Goal: Task Accomplishment & Management: Use online tool/utility

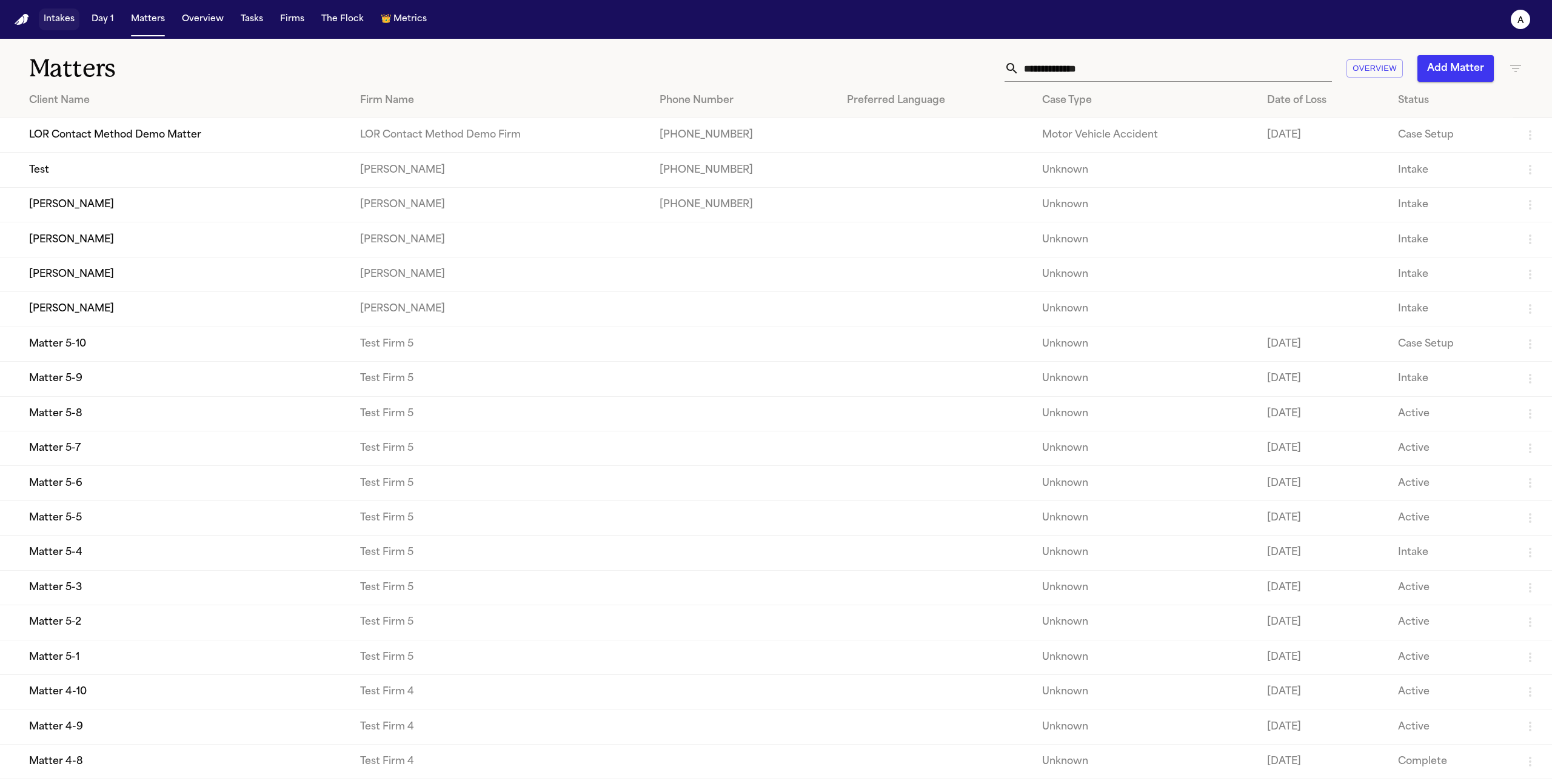
click at [70, 25] on button "Intakes" at bounding box center [58, 19] width 40 height 22
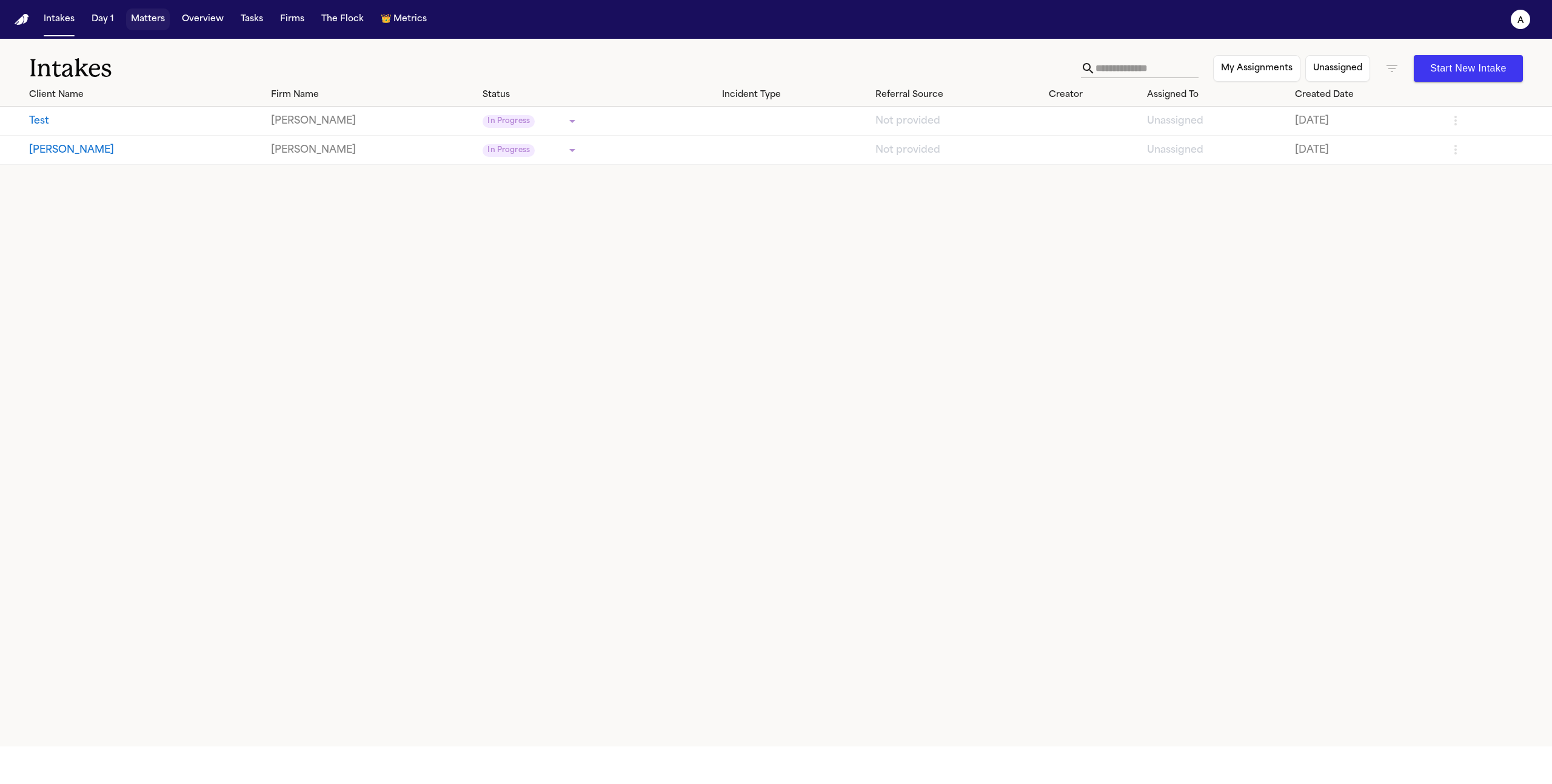
click at [150, 27] on button "Matters" at bounding box center [148, 19] width 44 height 22
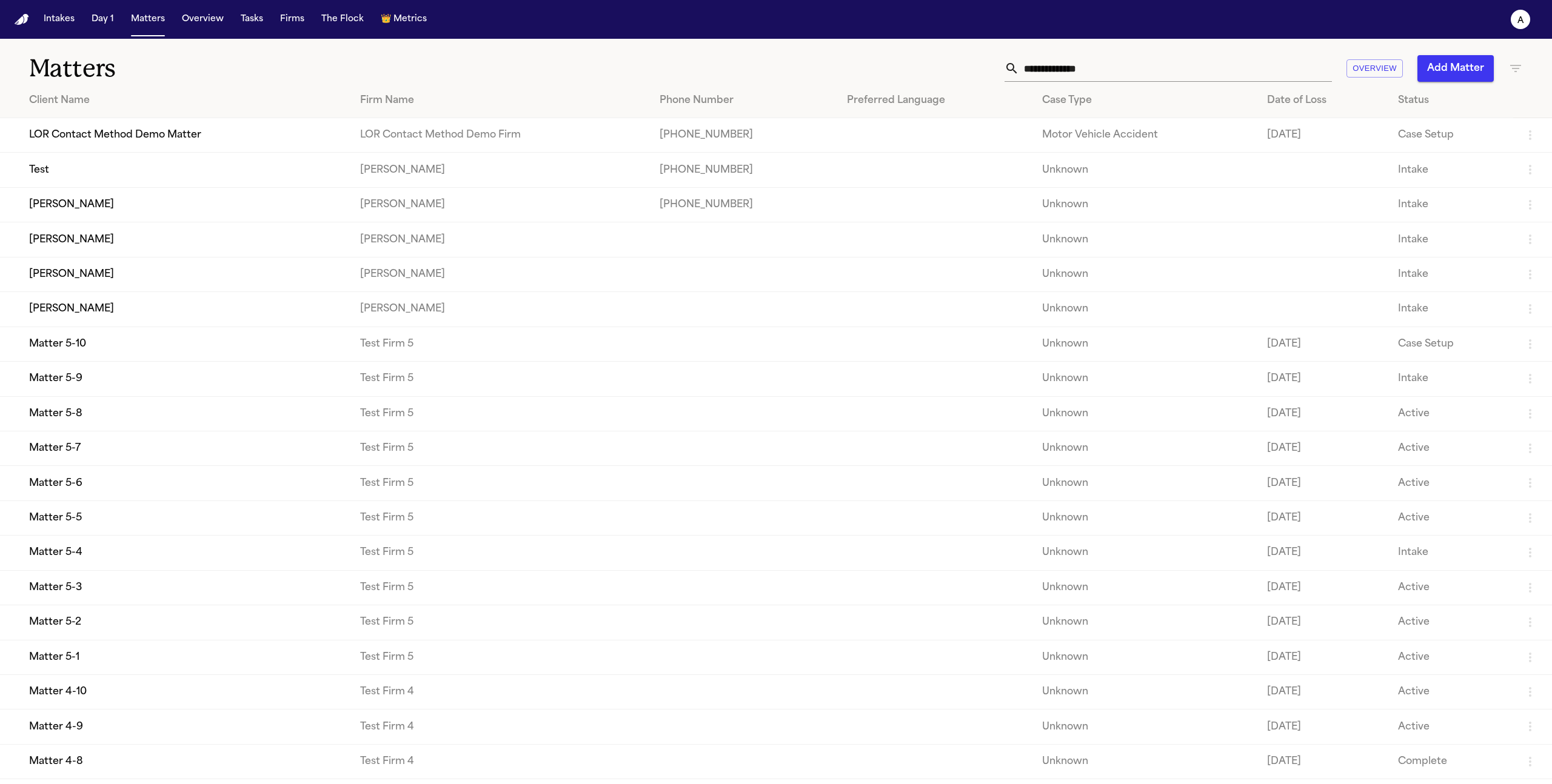
click at [212, 132] on td "LOR Contact Method Demo Matter" at bounding box center [175, 135] width 350 height 35
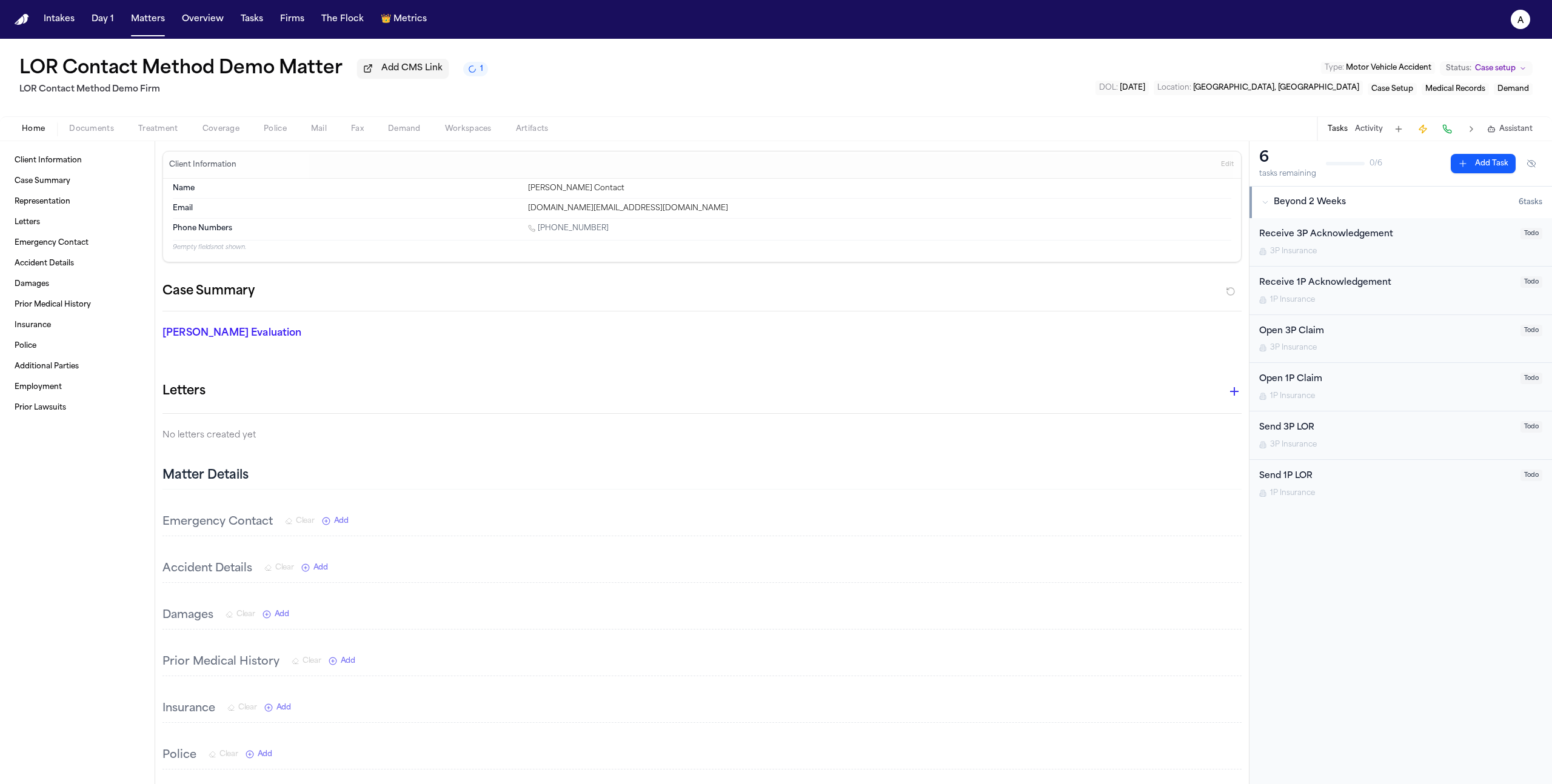
click at [161, 130] on span "Treatment" at bounding box center [158, 129] width 40 height 9
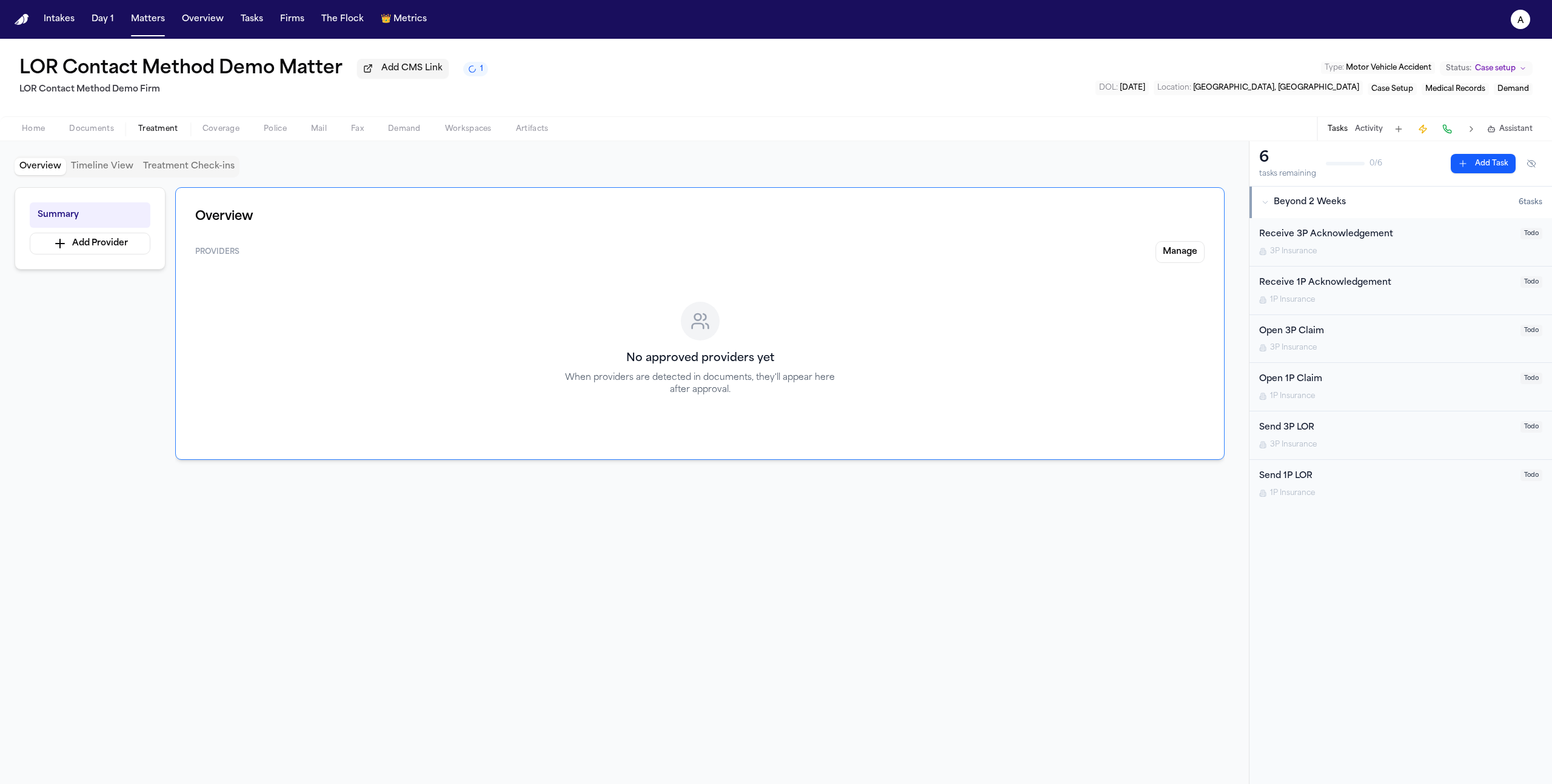
click at [204, 134] on span "Coverage" at bounding box center [221, 129] width 37 height 9
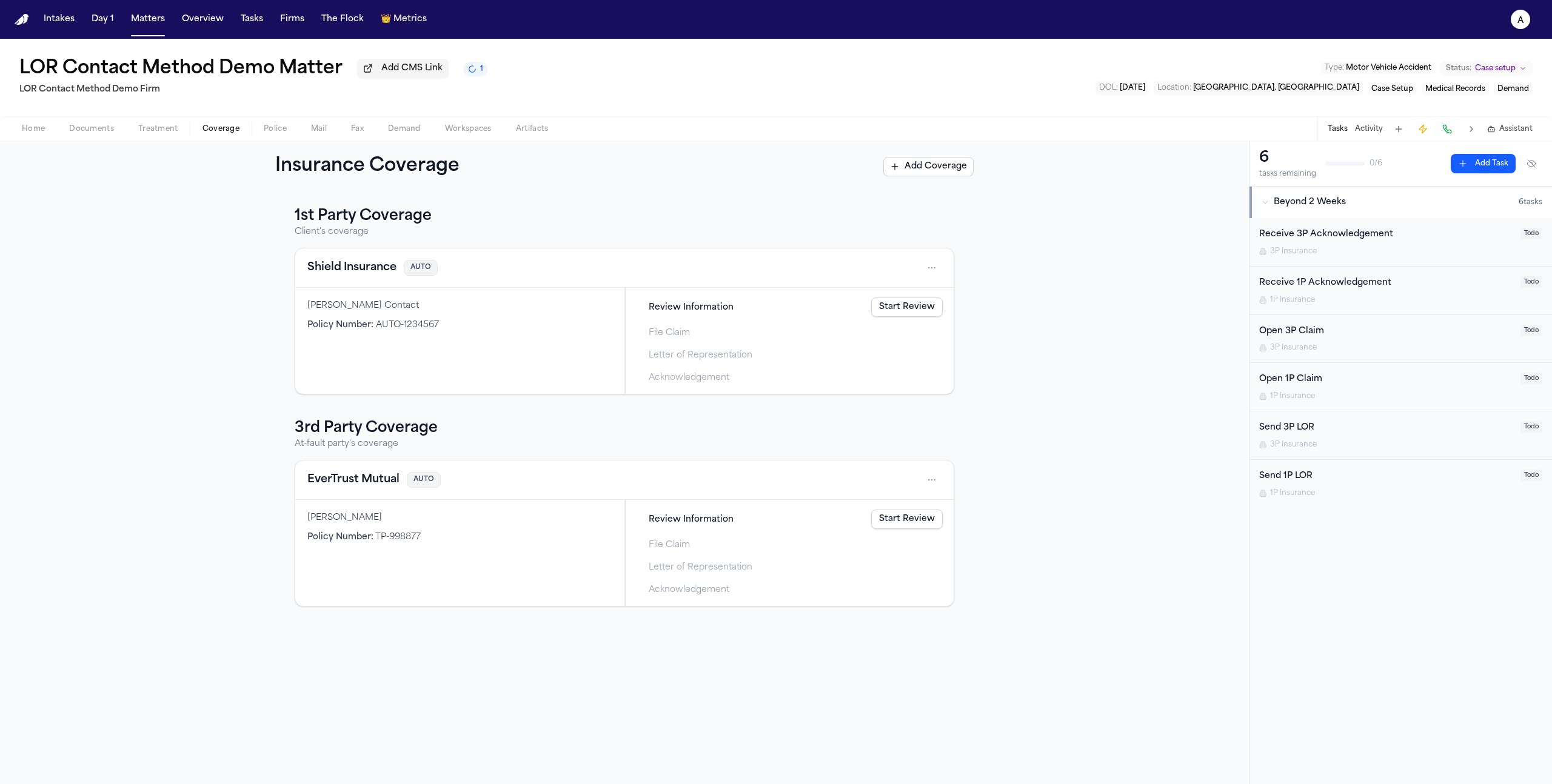
click at [909, 311] on link "Start Review" at bounding box center [907, 307] width 71 height 20
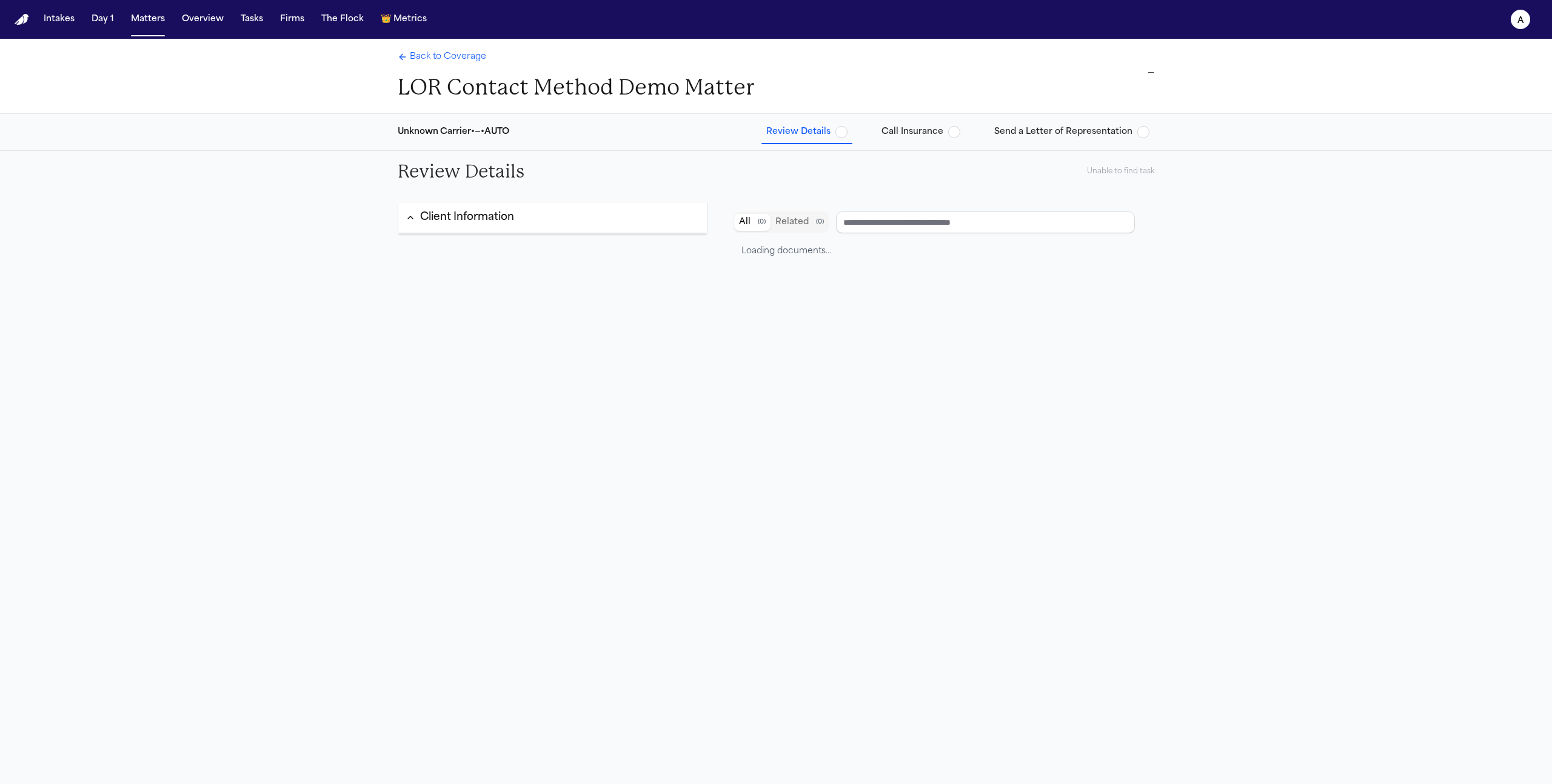
type input "**********"
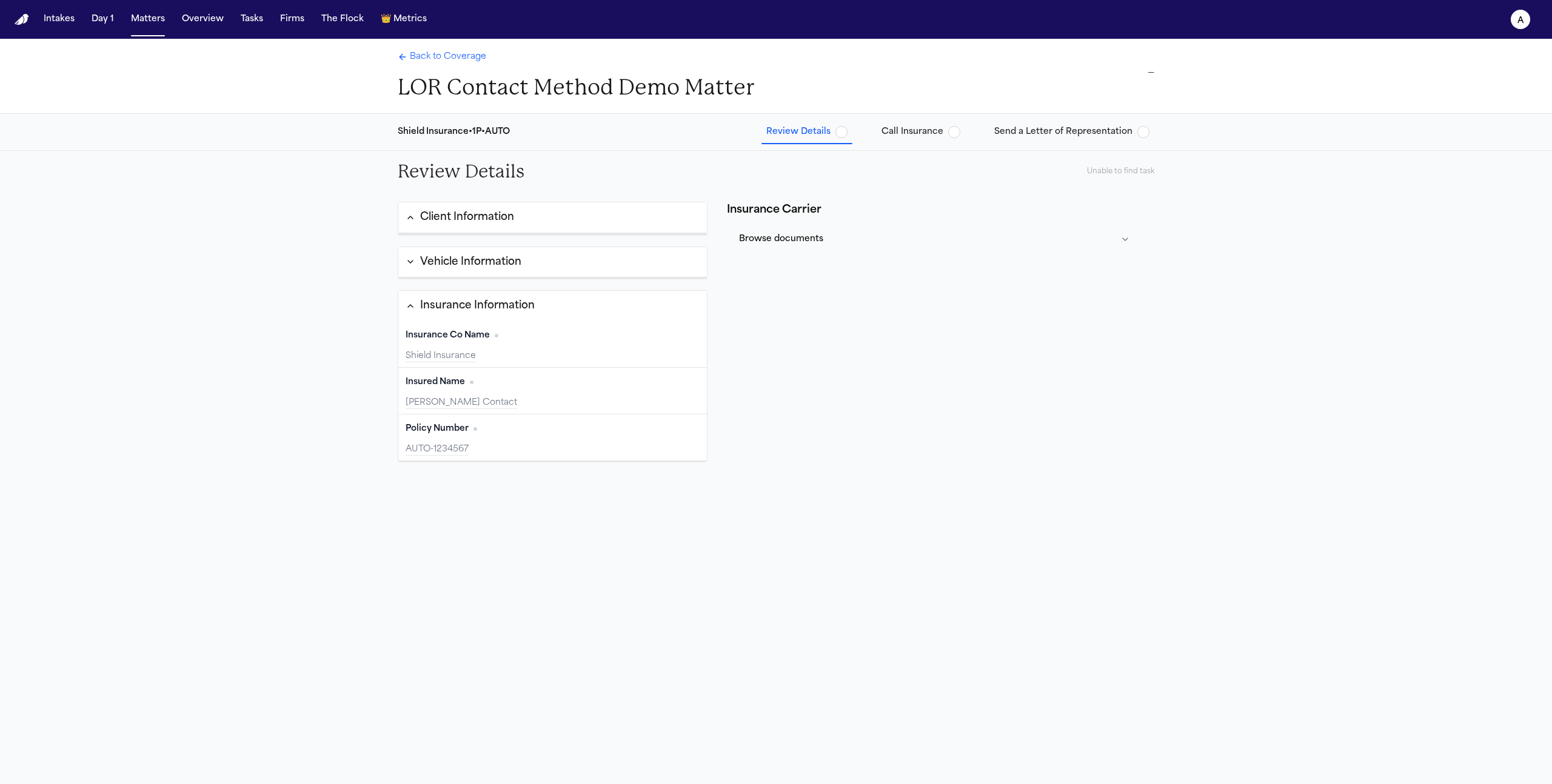
click at [788, 237] on button "Browse documents" at bounding box center [934, 240] width 401 height 32
click at [1032, 130] on span "Send a Letter of Representation" at bounding box center [1063, 132] width 139 height 12
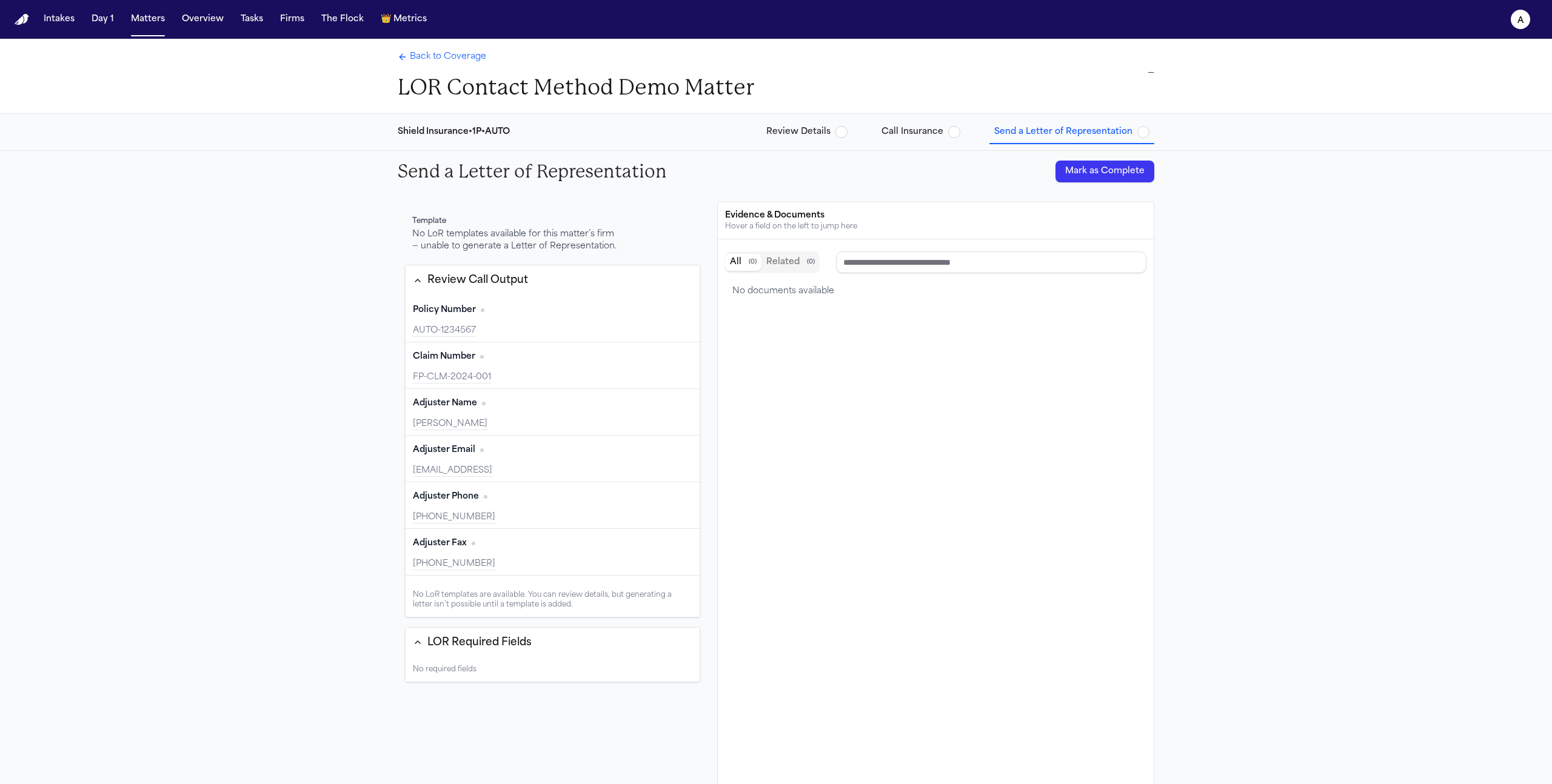
click at [842, 132] on span "button" at bounding box center [841, 132] width 12 height 12
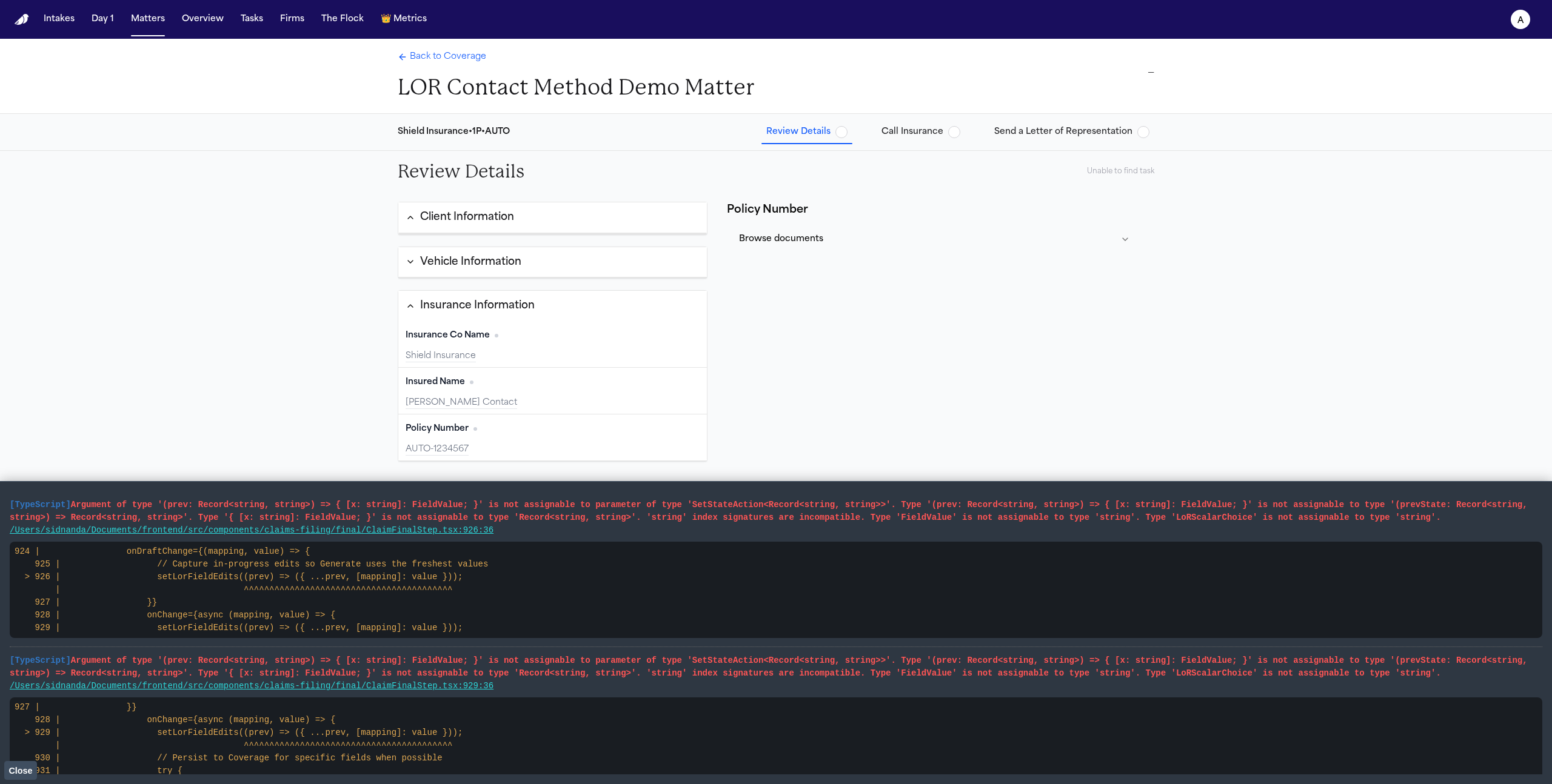
drag, startPoint x: 276, startPoint y: 738, endPoint x: 13, endPoint y: 501, distance: 354.0
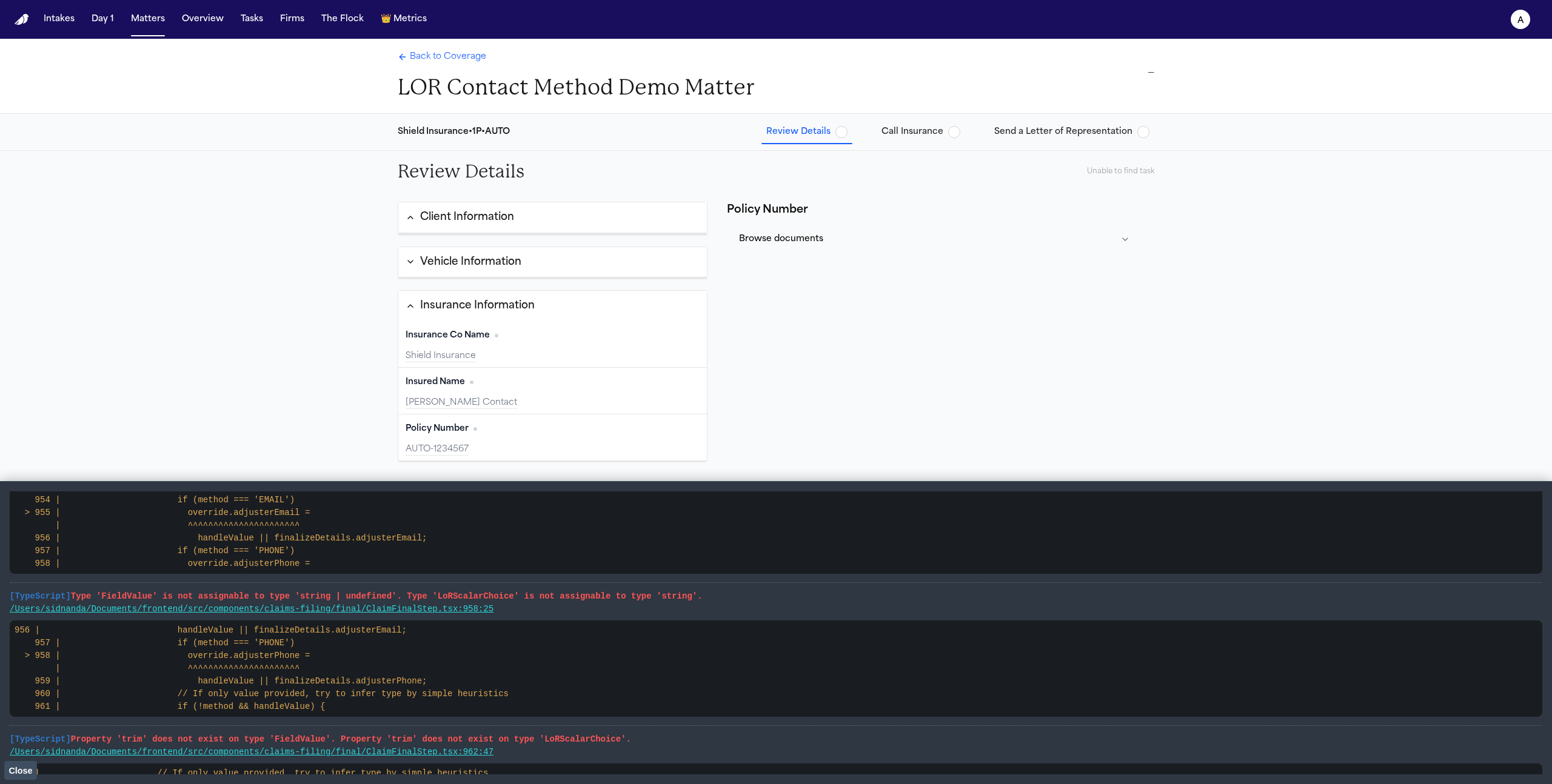
scroll to position [1337, 0]
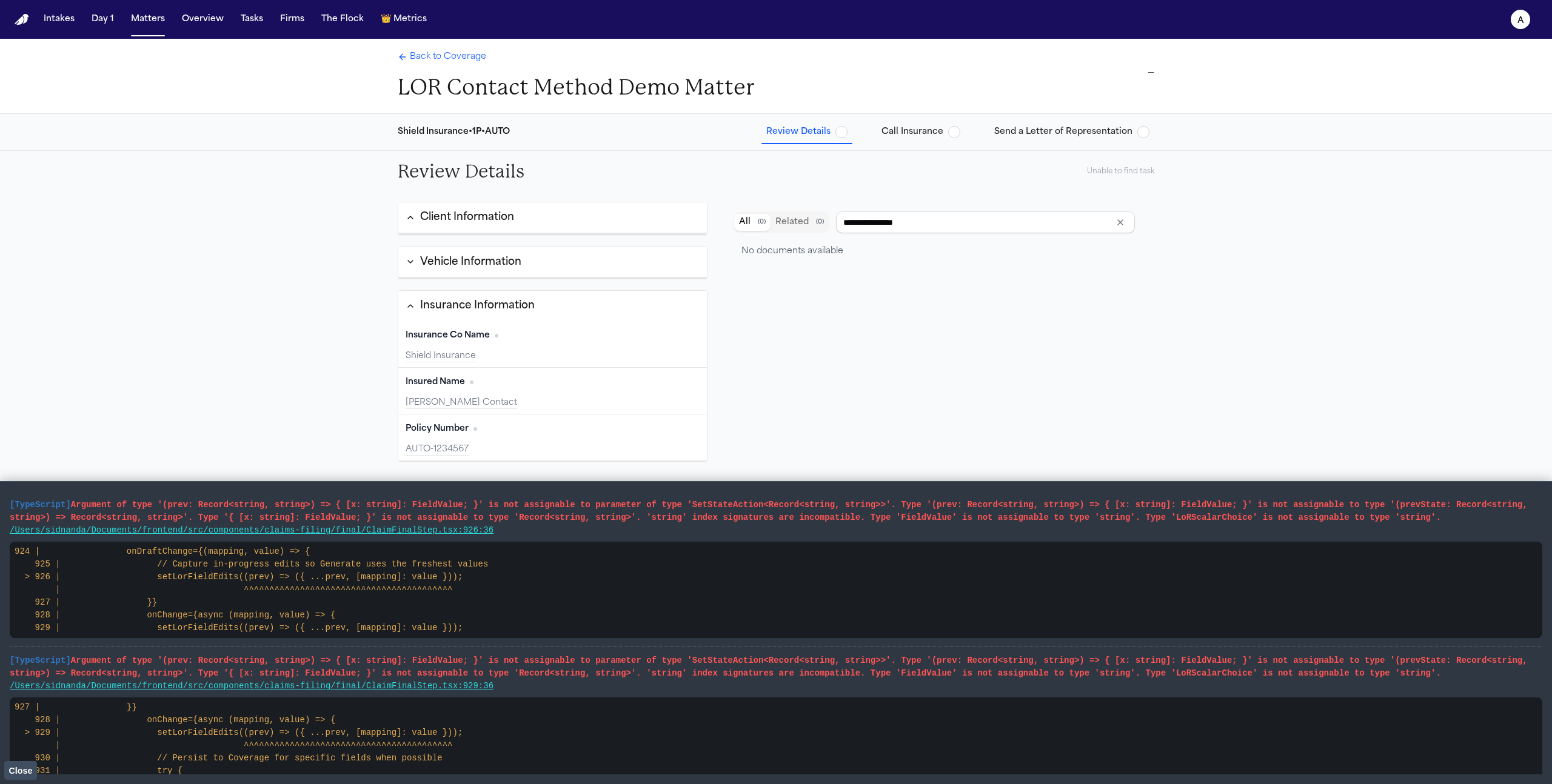
drag, startPoint x: 529, startPoint y: 644, endPoint x: 2, endPoint y: 506, distance: 544.8
click at [2, 506] on main "[TypeScript] Argument of type '(prev: Record<string, string>) => { [x: string]:…" at bounding box center [776, 632] width 1552 height 303
click at [227, 111] on div "Back to Coverage LOR Contact Method Demo Matter —" at bounding box center [776, 76] width 1552 height 75
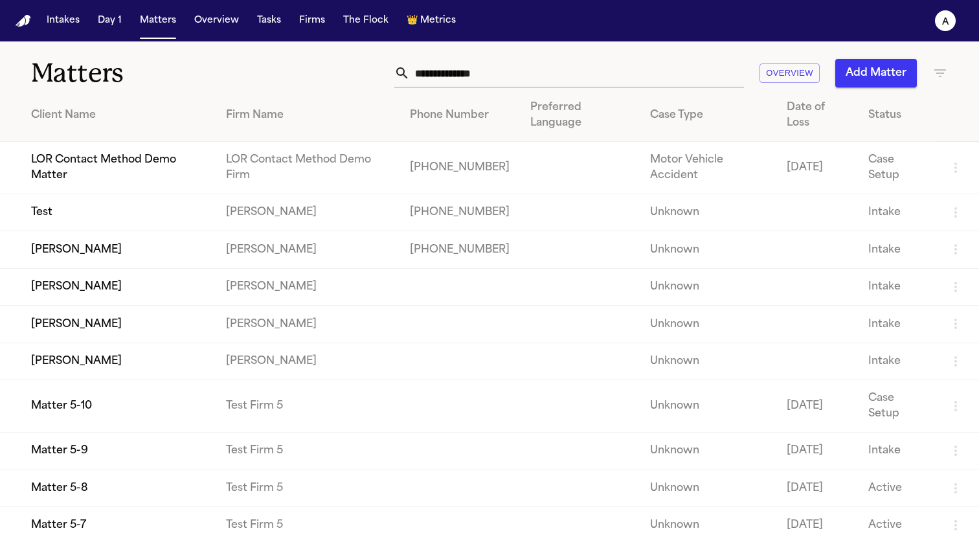
click at [100, 163] on td "LOR Contact Method Demo Matter" at bounding box center [108, 168] width 216 height 52
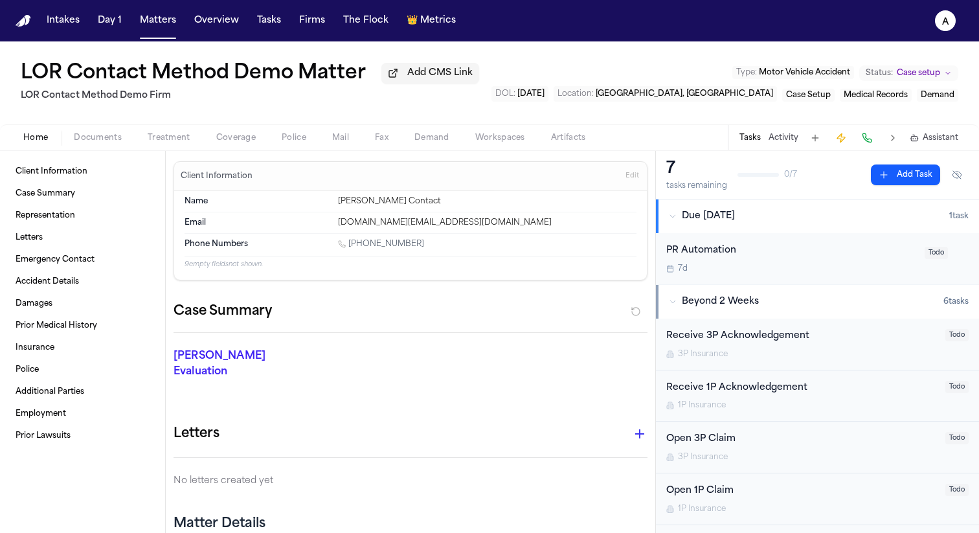
click at [244, 136] on span "Coverage" at bounding box center [236, 138] width 40 height 10
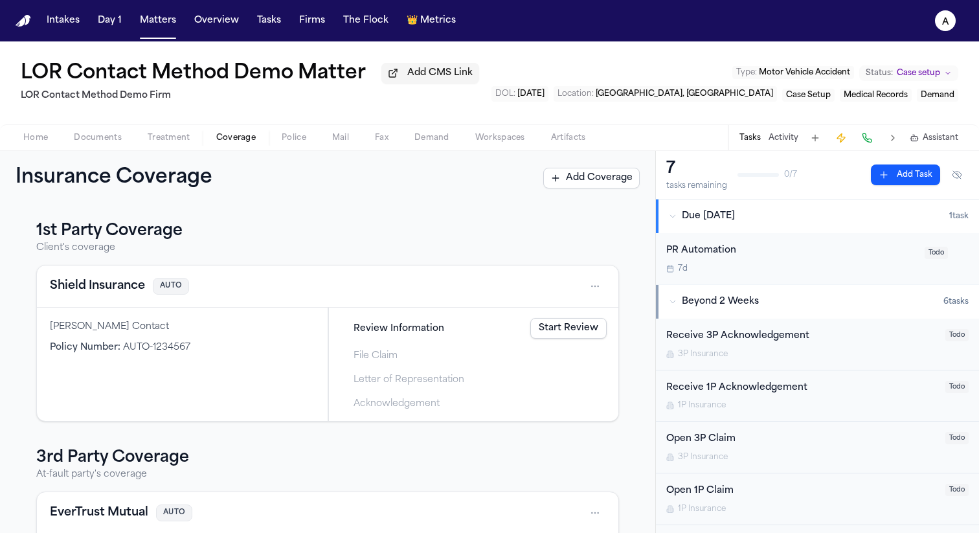
click at [573, 329] on link "Start Review" at bounding box center [568, 328] width 76 height 21
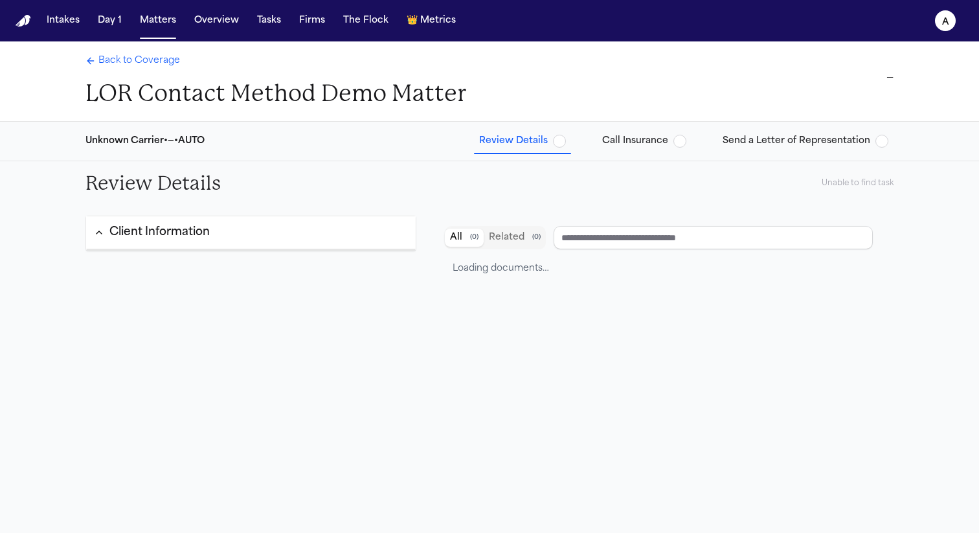
type input "**********"
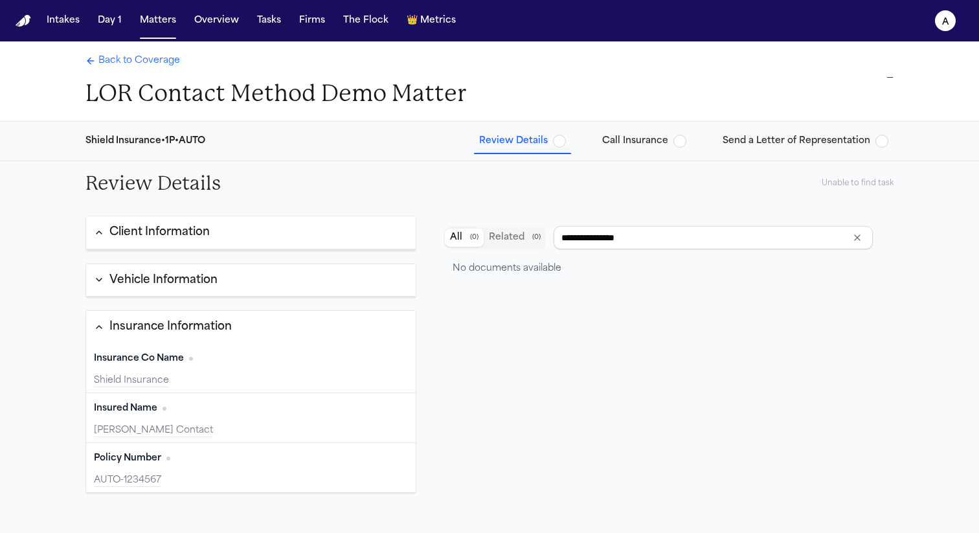
click at [659, 136] on span "Call Insurance" at bounding box center [635, 141] width 66 height 13
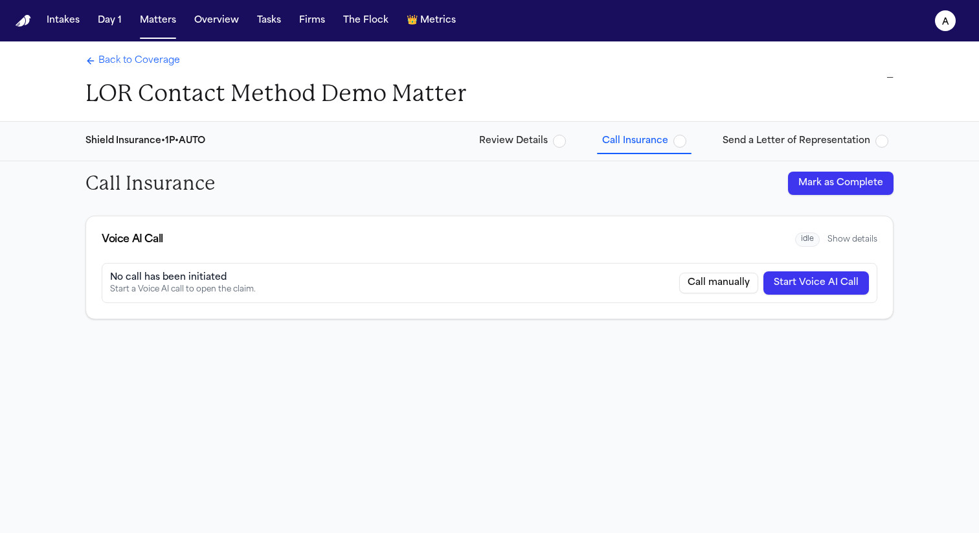
click at [795, 146] on span "Send a Letter of Representation" at bounding box center [797, 141] width 148 height 13
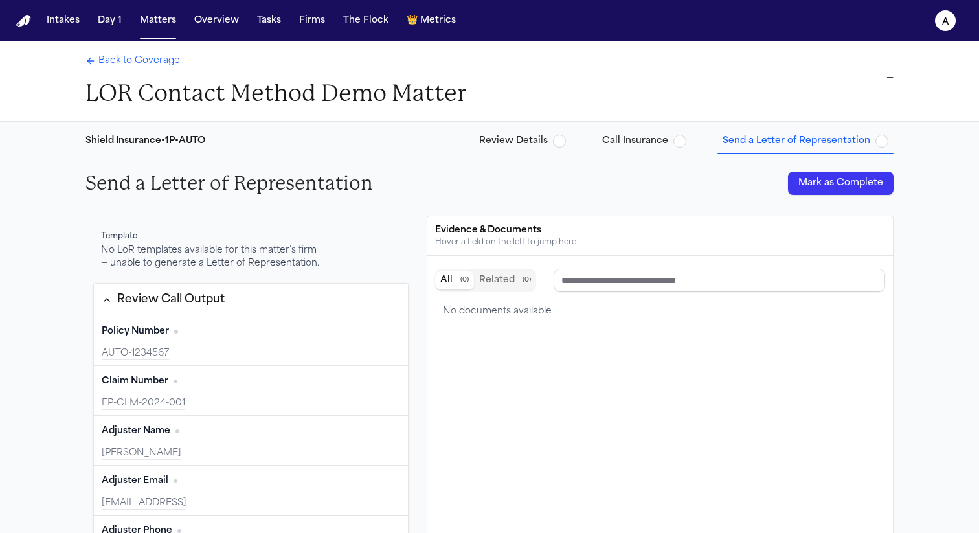
click at [566, 138] on span "button" at bounding box center [559, 141] width 13 height 13
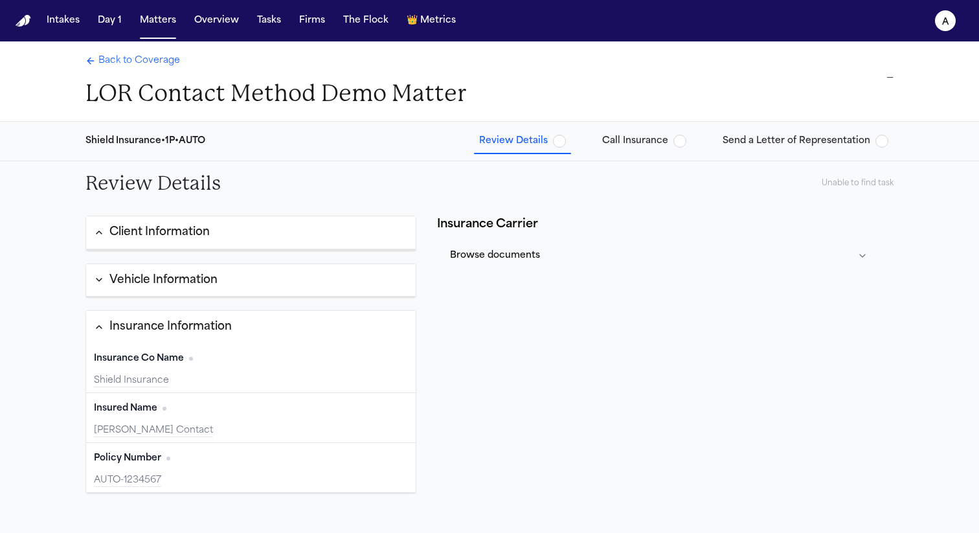
click at [347, 272] on button "Vehicle Information" at bounding box center [251, 280] width 330 height 33
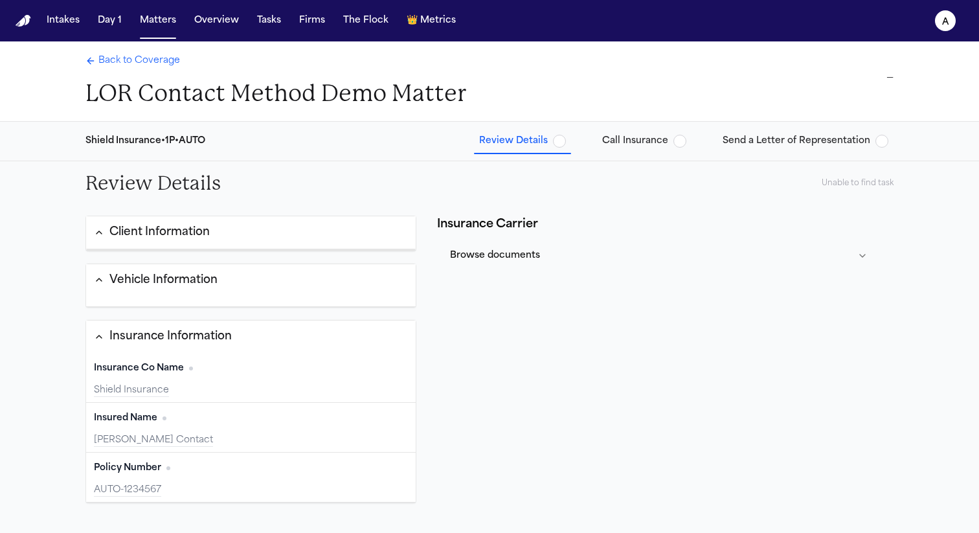
click at [345, 238] on button "Client Information" at bounding box center [251, 232] width 330 height 32
click at [653, 135] on span "Call Insurance" at bounding box center [635, 141] width 66 height 13
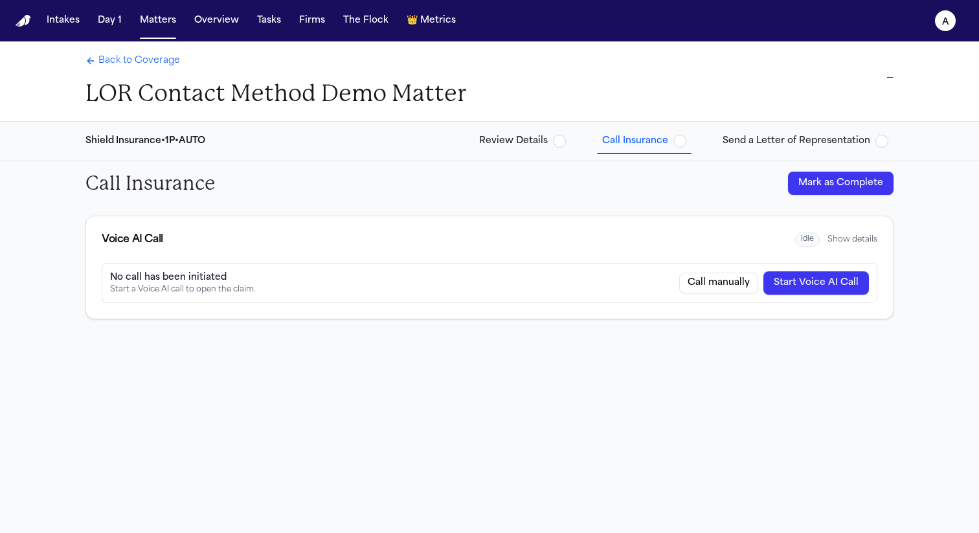
click at [819, 150] on button "Send a Letter of Representation" at bounding box center [805, 141] width 176 height 23
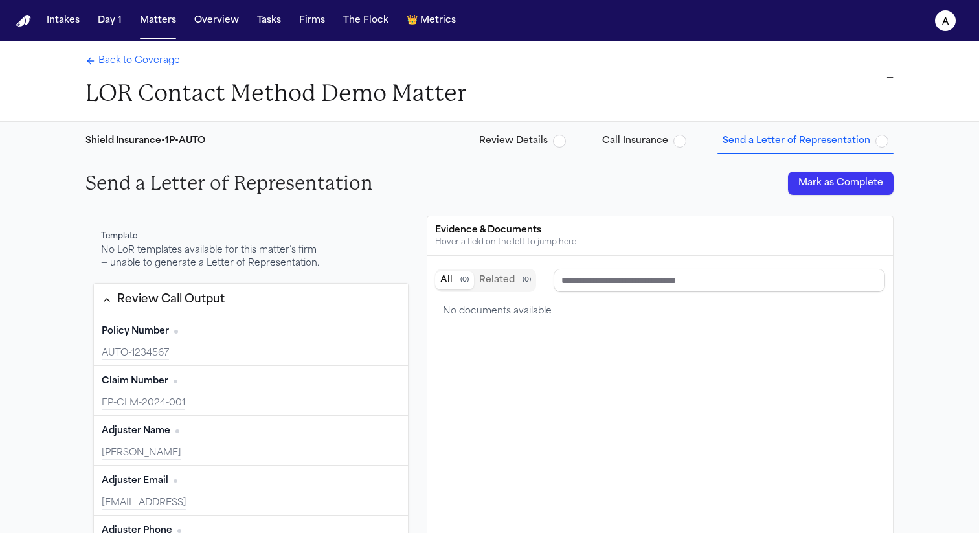
scroll to position [208, 0]
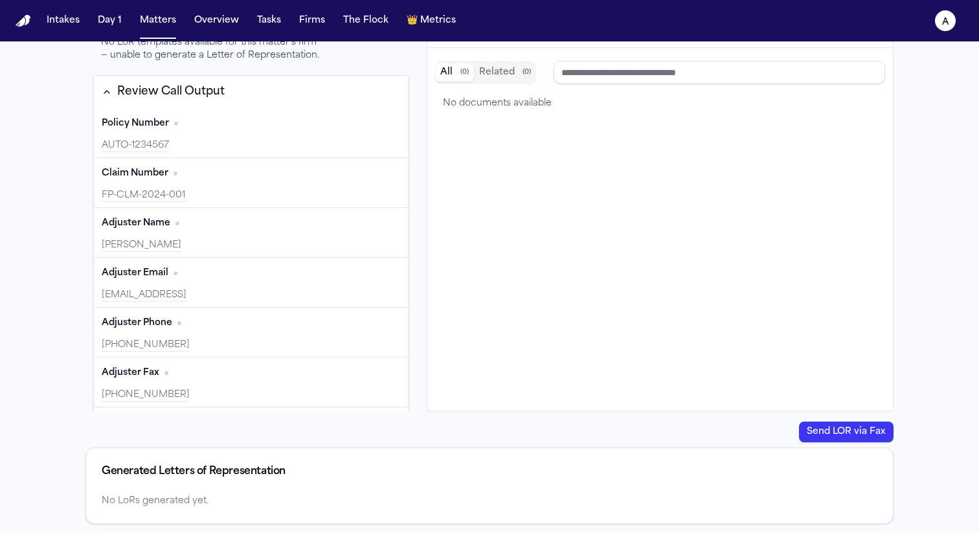
type input "**********"
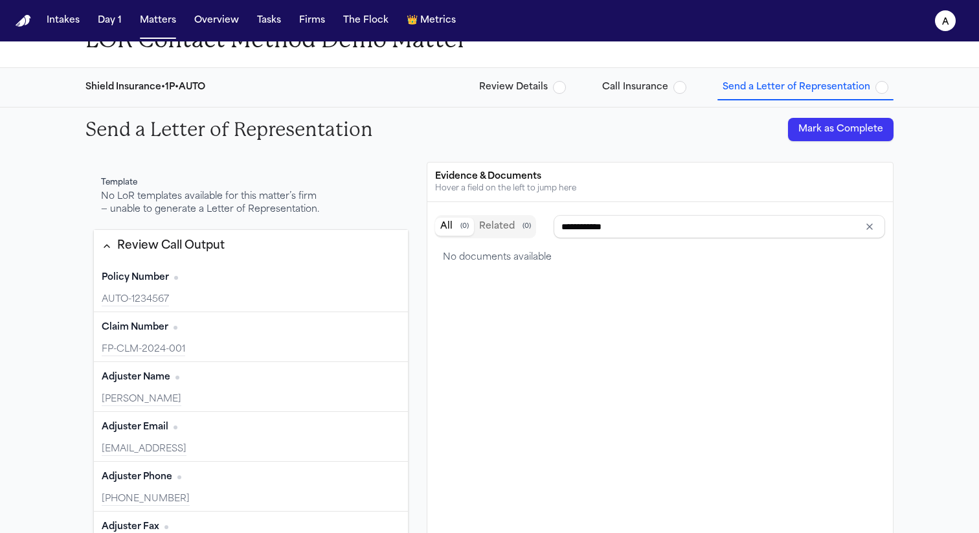
scroll to position [0, 0]
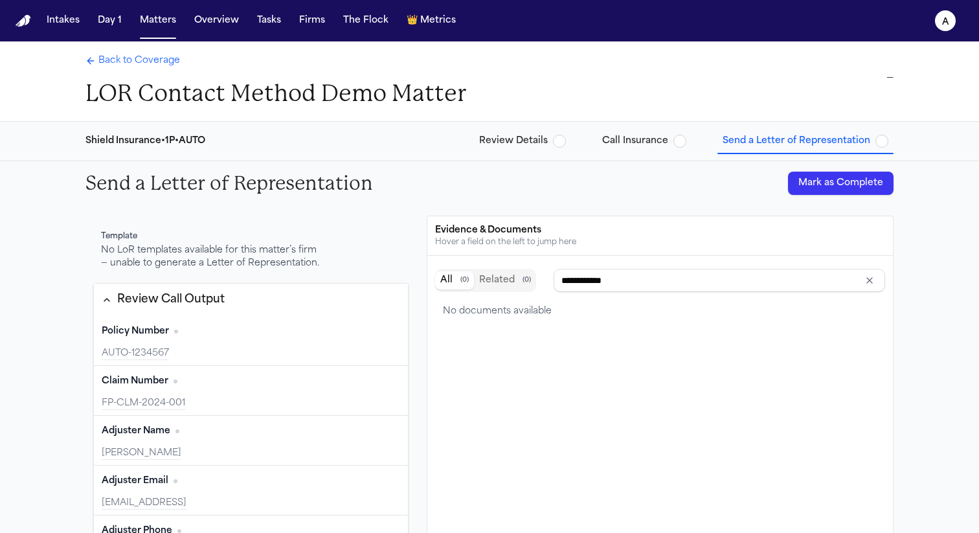
click at [548, 144] on span "Review Details" at bounding box center [513, 141] width 69 height 13
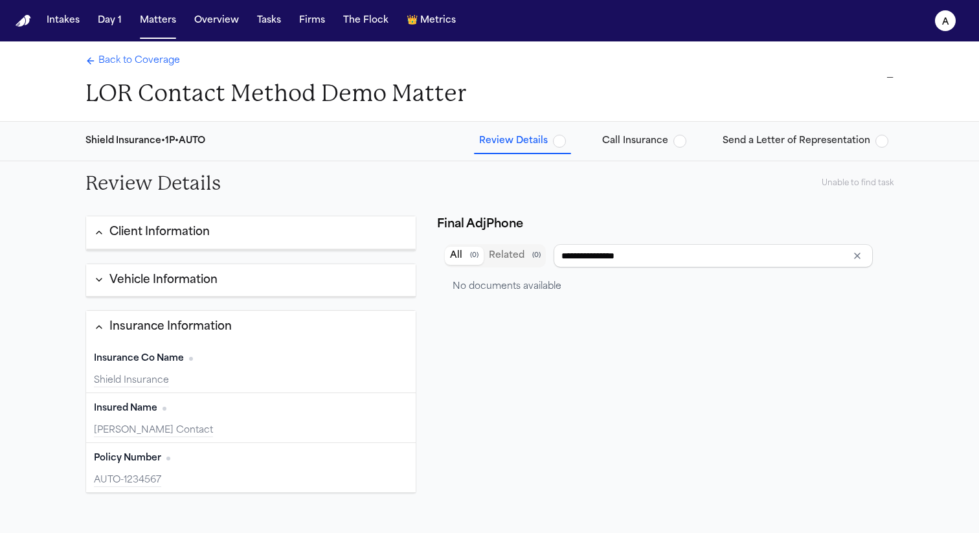
click at [488, 230] on div "Final AdjPhone" at bounding box center [480, 225] width 86 height 18
click at [596, 262] on input "**********" at bounding box center [713, 255] width 319 height 23
click at [516, 260] on button "Related ( 0 )" at bounding box center [515, 256] width 62 height 18
click at [467, 259] on button "All ( 0 )" at bounding box center [464, 256] width 39 height 18
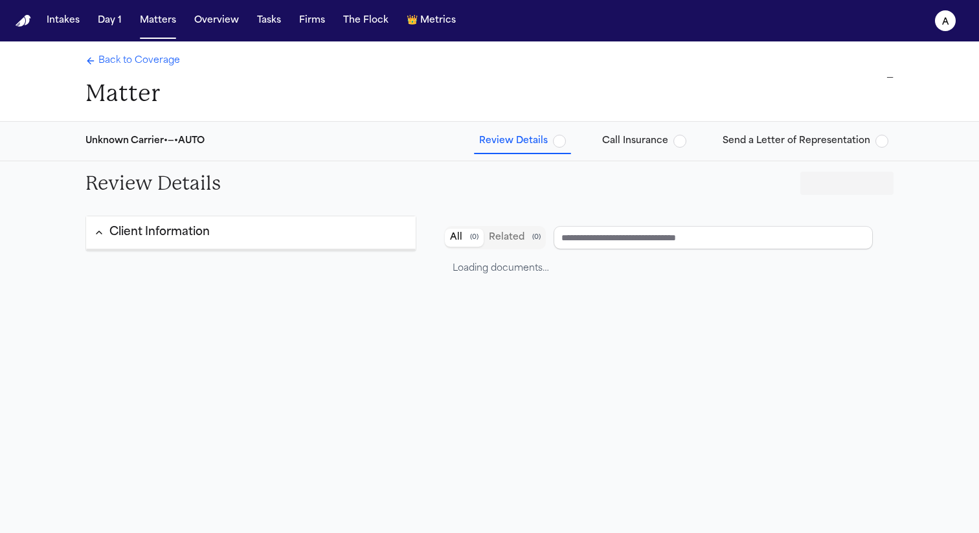
type input "**********"
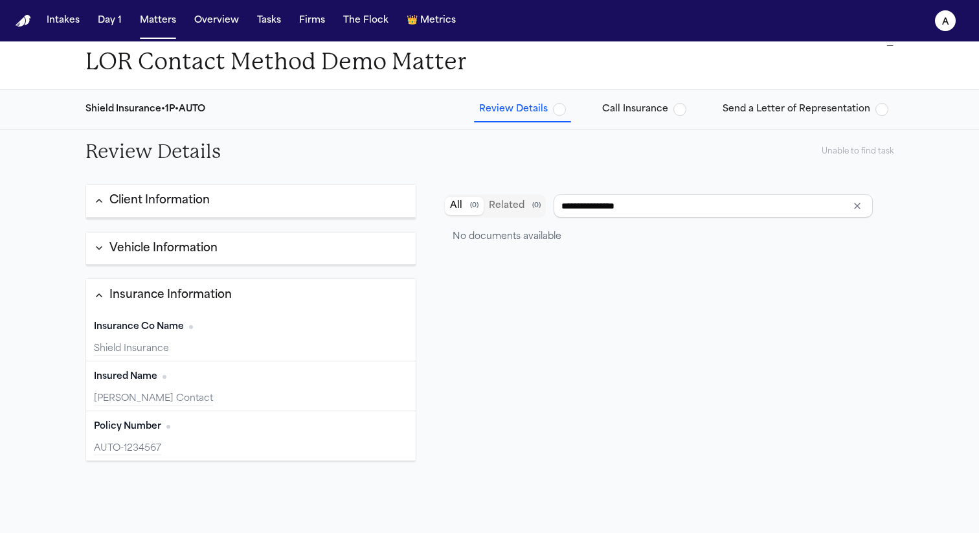
scroll to position [32, 0]
click at [800, 111] on span "Send a Letter of Representation" at bounding box center [797, 108] width 148 height 13
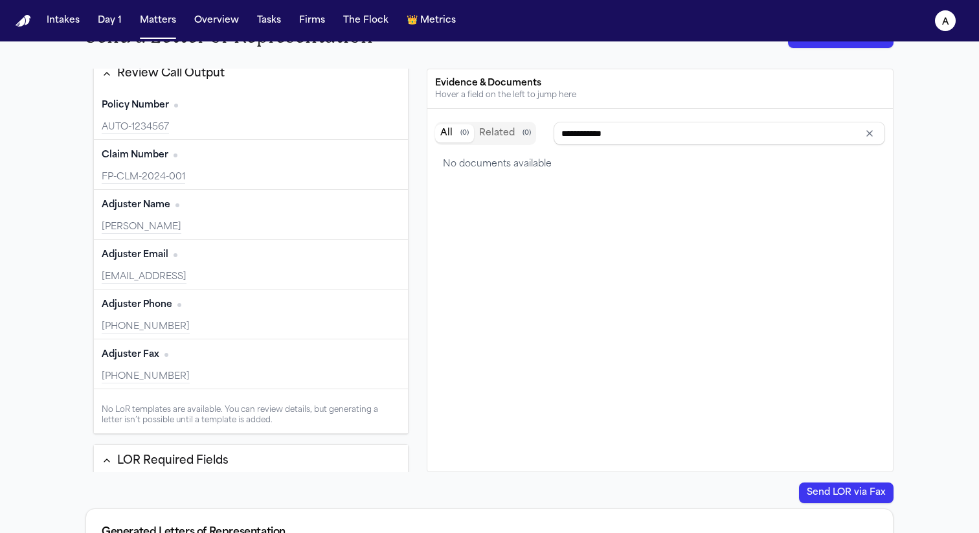
scroll to position [80, 0]
click at [376, 363] on button "Edit" at bounding box center [384, 353] width 32 height 21
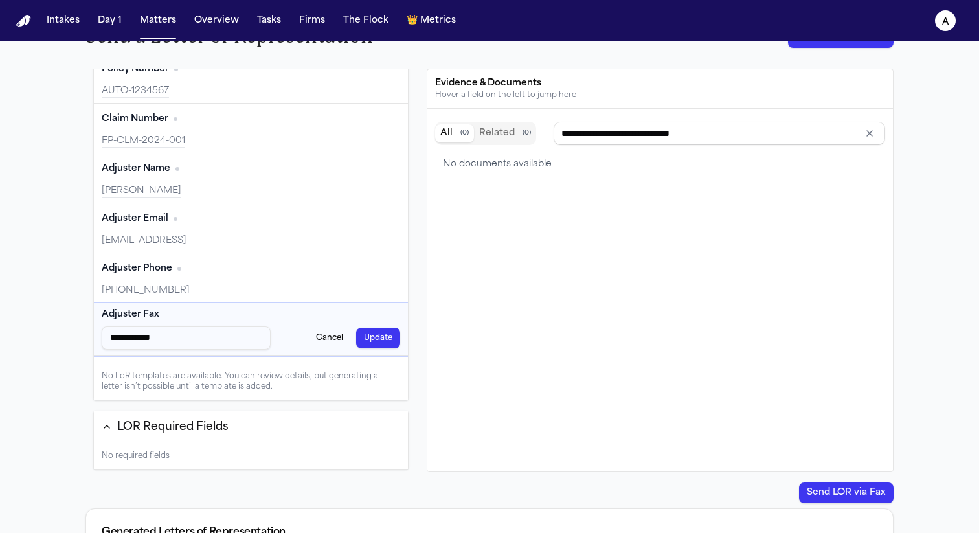
scroll to position [133, 0]
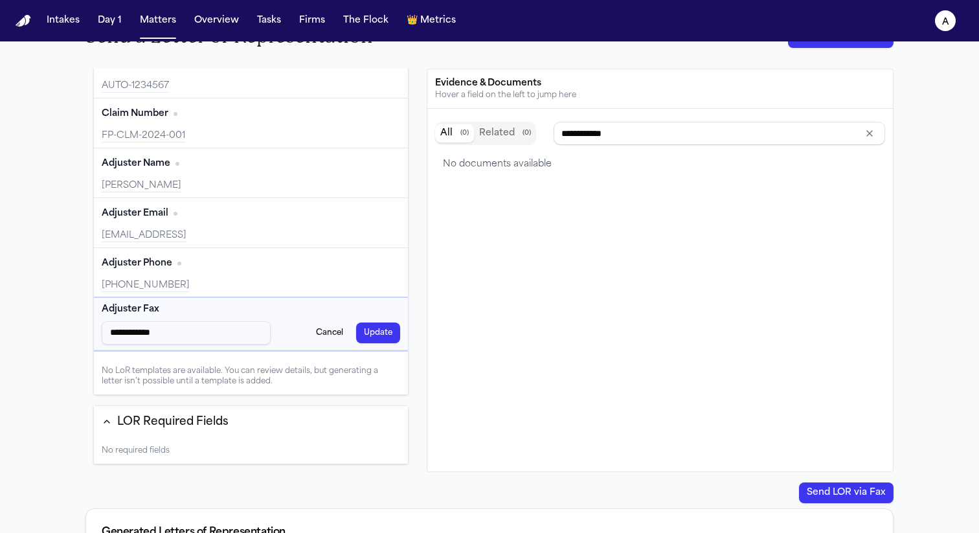
click at [379, 345] on div "**********" at bounding box center [251, 324] width 314 height 52
click at [377, 335] on button "Update" at bounding box center [378, 332] width 44 height 21
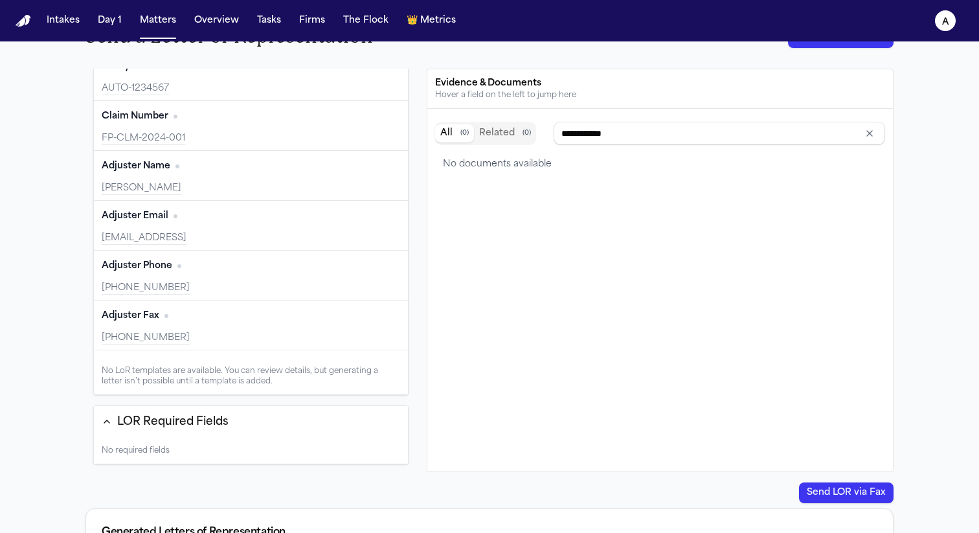
scroll to position [131, 0]
click at [507, 131] on button "Related ( 0 )" at bounding box center [505, 133] width 62 height 18
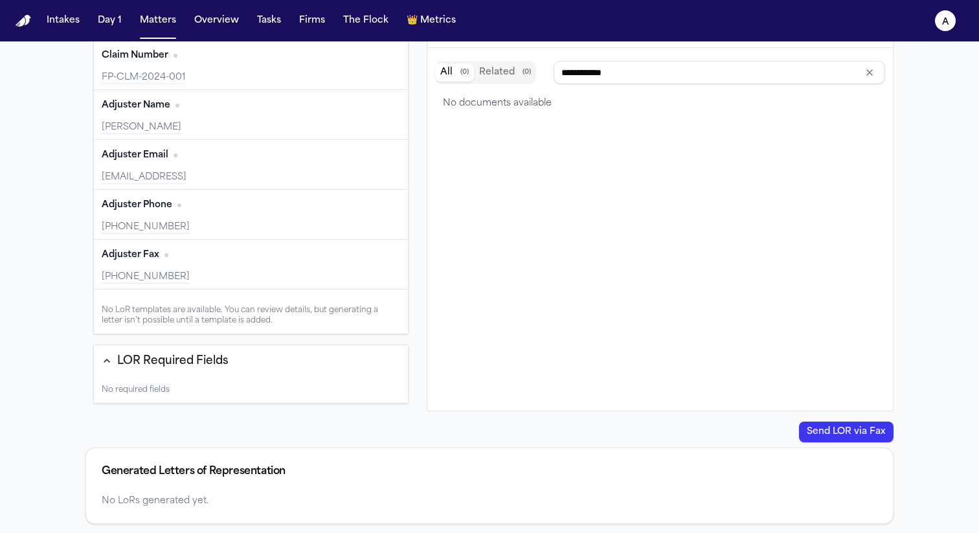
click at [867, 427] on button "Send LOR via Fax" at bounding box center [846, 432] width 95 height 21
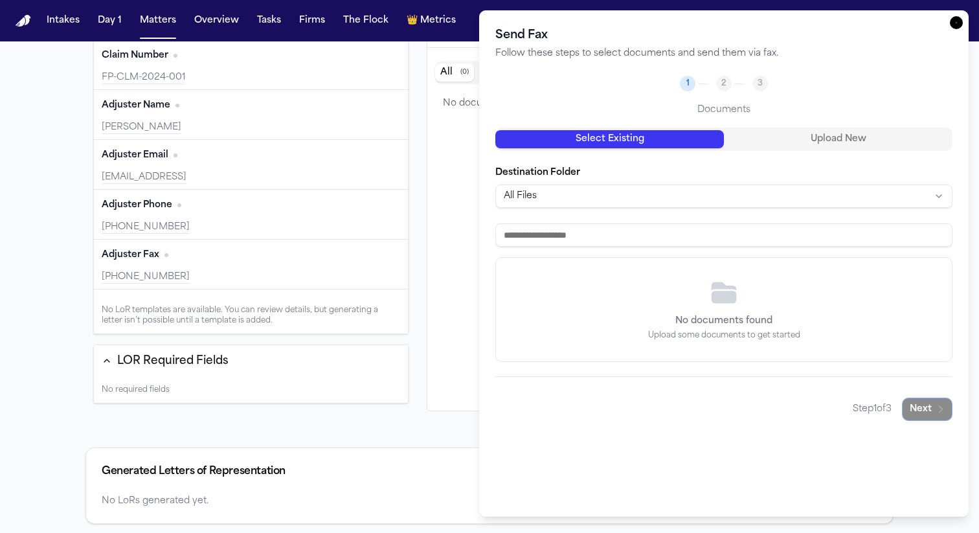
click at [837, 128] on div "Select Existing Upload New" at bounding box center [723, 139] width 457 height 23
click at [827, 139] on button "Upload New" at bounding box center [838, 139] width 229 height 18
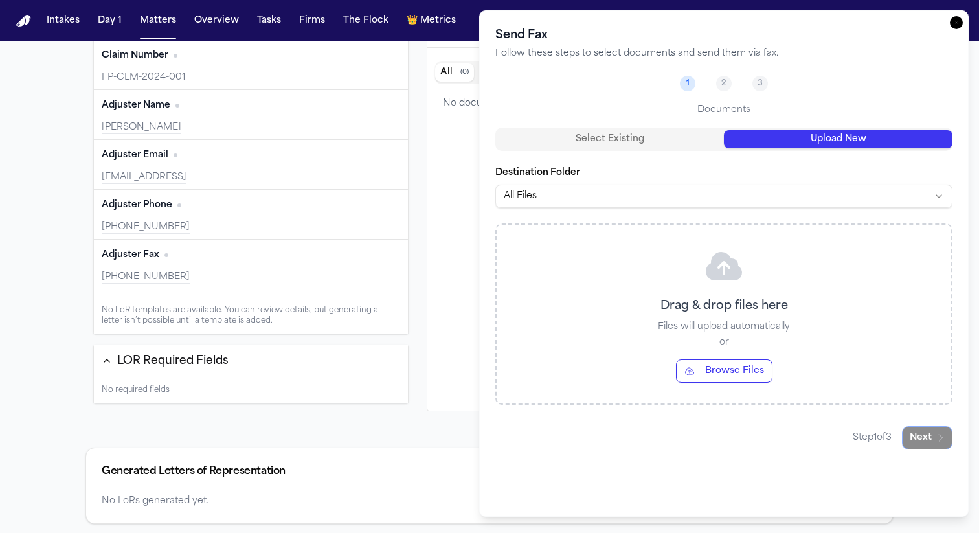
click at [716, 367] on button "Browse Files" at bounding box center [724, 370] width 96 height 23
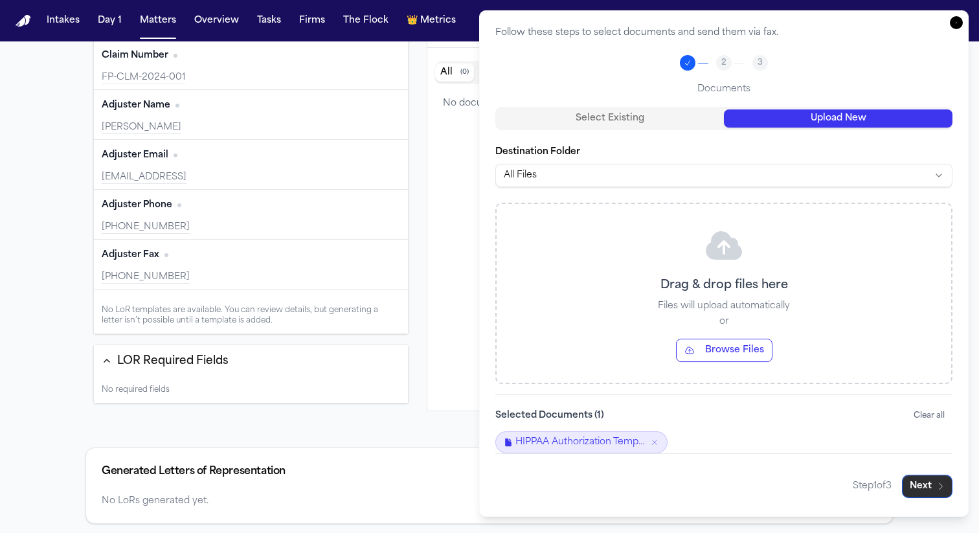
scroll to position [18, 0]
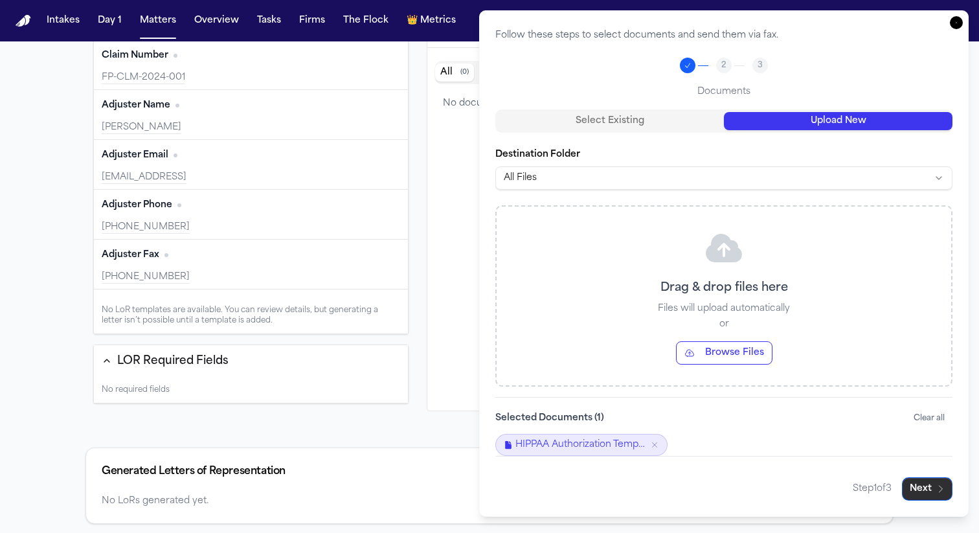
click at [914, 485] on button "Next" at bounding box center [927, 488] width 51 height 23
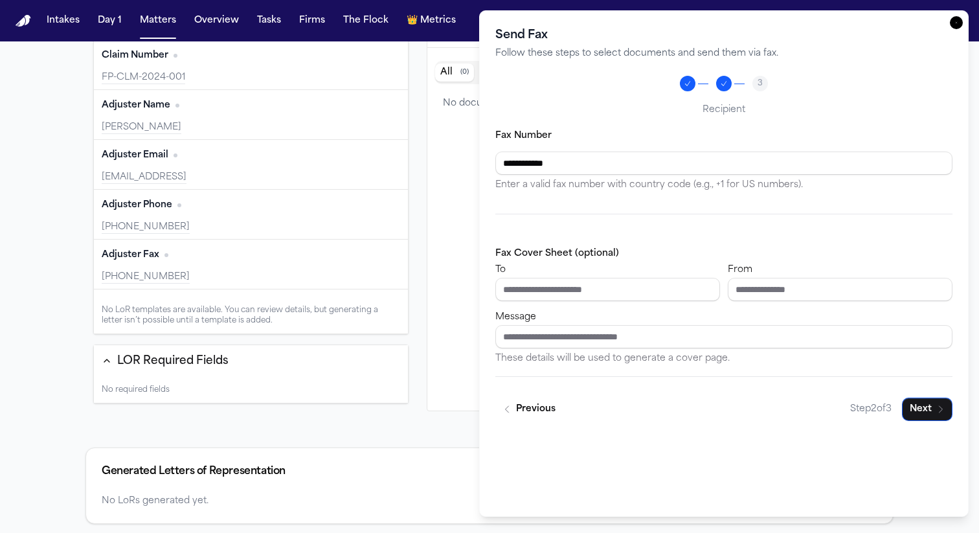
click at [964, 23] on div "**********" at bounding box center [724, 263] width 490 height 506
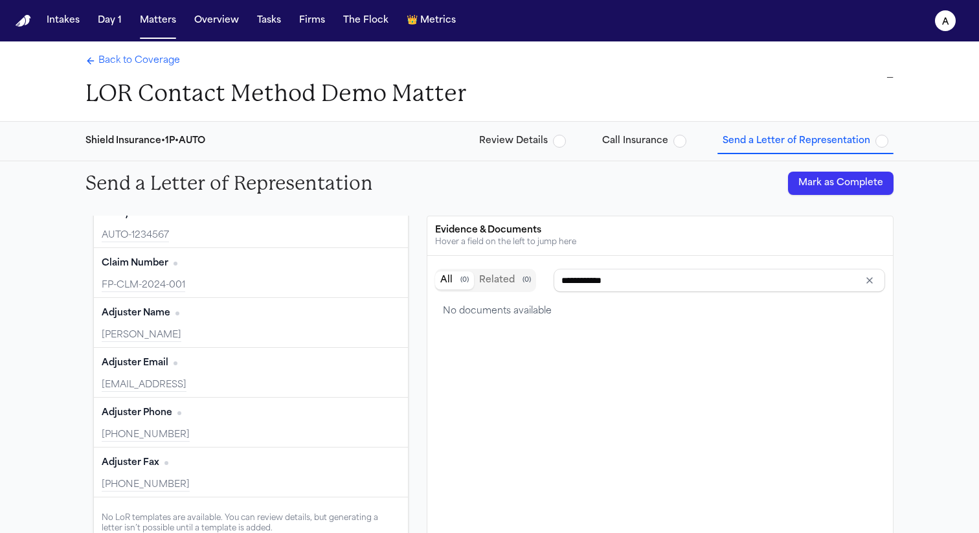
type input "**********"
click at [607, 285] on input "**********" at bounding box center [720, 280] width 332 height 23
click at [872, 280] on icon "Clear input" at bounding box center [869, 280] width 10 height 10
click at [853, 277] on input "Search references" at bounding box center [720, 280] width 332 height 23
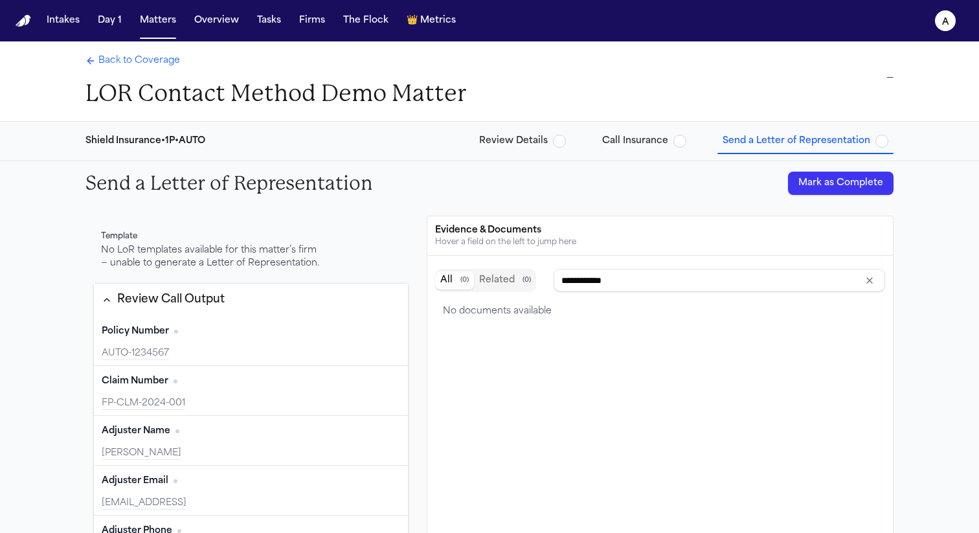
type input "**********"
